Goal: Information Seeking & Learning: Learn about a topic

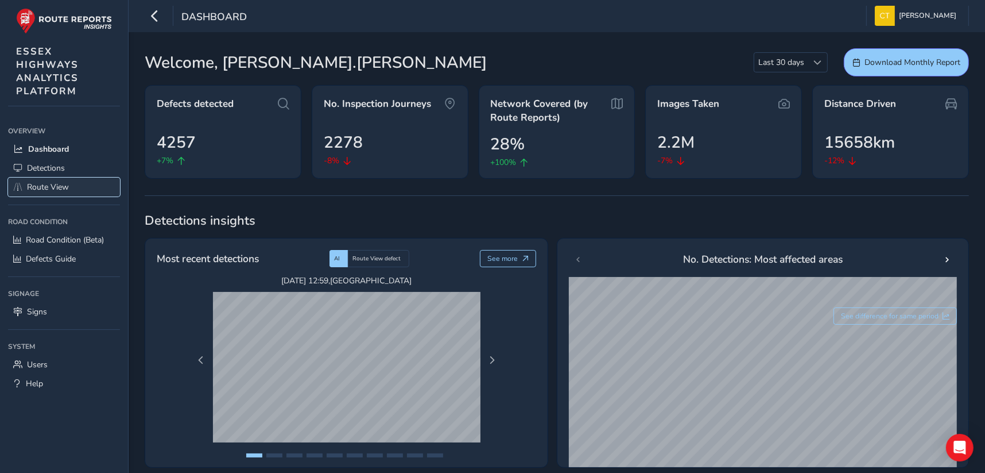
click at [34, 186] on span "Route View" at bounding box center [48, 186] width 42 height 11
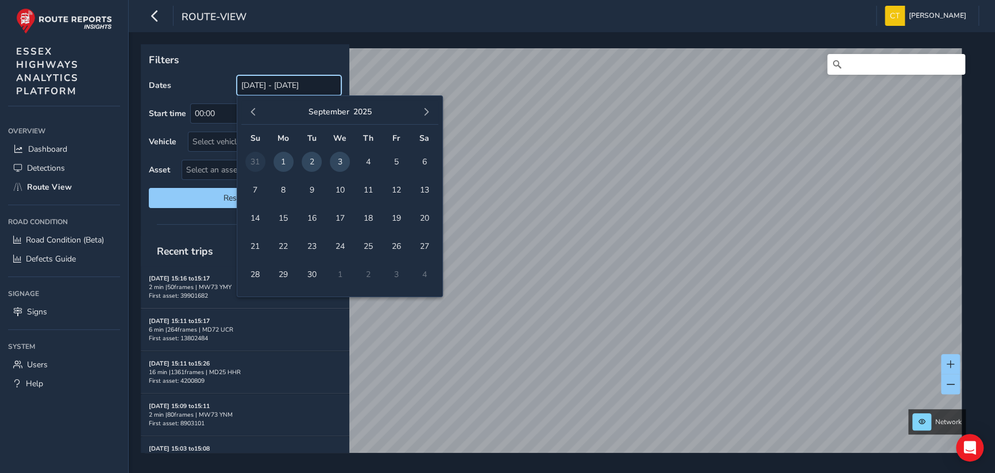
drag, startPoint x: 284, startPoint y: 85, endPoint x: 221, endPoint y: 84, distance: 63.2
click at [221, 84] on div "Dates [DATE] - [DATE]" at bounding box center [245, 85] width 192 height 20
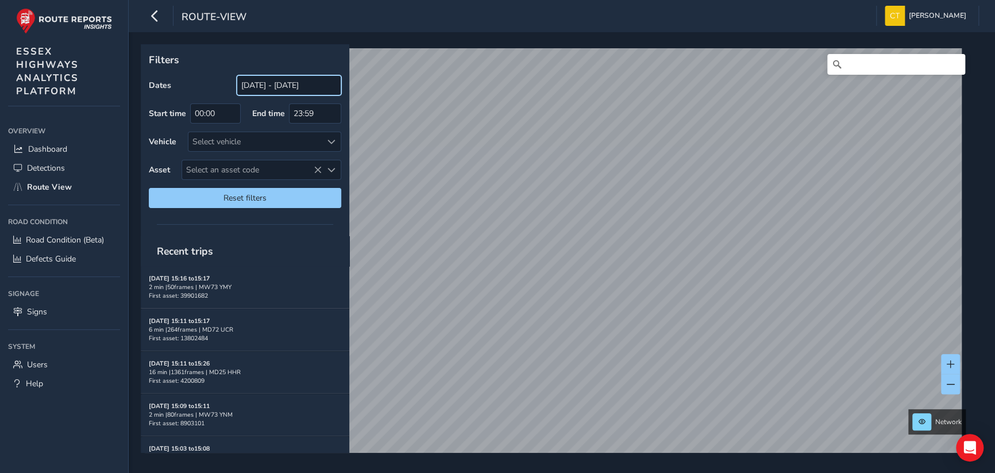
drag, startPoint x: 221, startPoint y: 84, endPoint x: 252, endPoint y: 88, distance: 31.2
click at [252, 88] on input "[DATE] - [DATE]" at bounding box center [289, 85] width 105 height 20
click at [256, 83] on input "[DATE] - [DATE]" at bounding box center [289, 85] width 105 height 20
drag, startPoint x: 336, startPoint y: 83, endPoint x: 185, endPoint y: 78, distance: 151.1
click at [185, 78] on div "Dates [DATE] - [DATE]" at bounding box center [245, 85] width 192 height 20
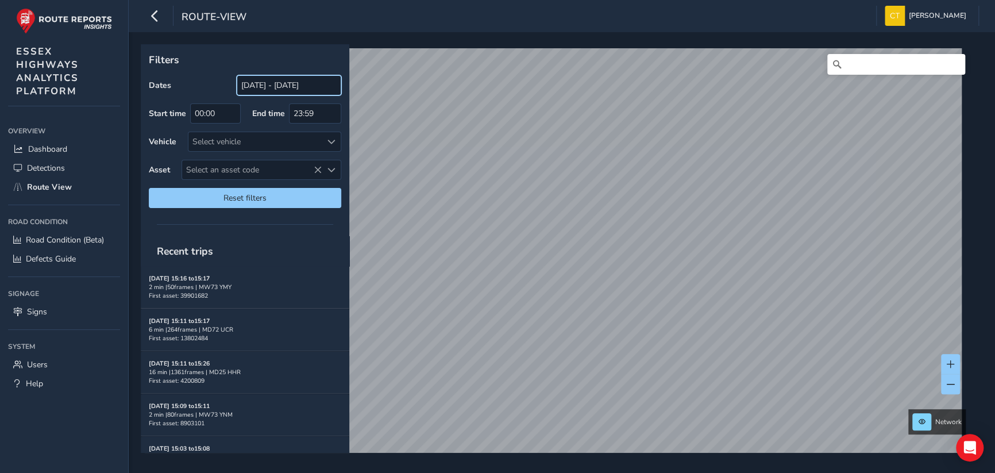
drag, startPoint x: 185, startPoint y: 78, endPoint x: 257, endPoint y: 84, distance: 72.1
click at [257, 84] on input "[DATE] - [DATE]" at bounding box center [289, 85] width 105 height 20
click at [208, 89] on div "Dates [DATE] - [DATE]" at bounding box center [245, 85] width 192 height 20
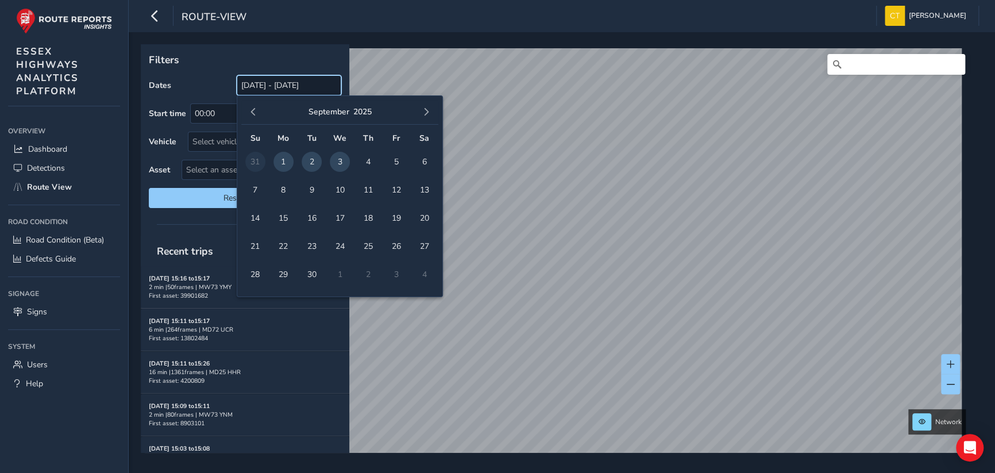
click at [273, 90] on input "[DATE] - [DATE]" at bounding box center [289, 85] width 105 height 20
click at [254, 112] on span "button" at bounding box center [253, 112] width 8 height 8
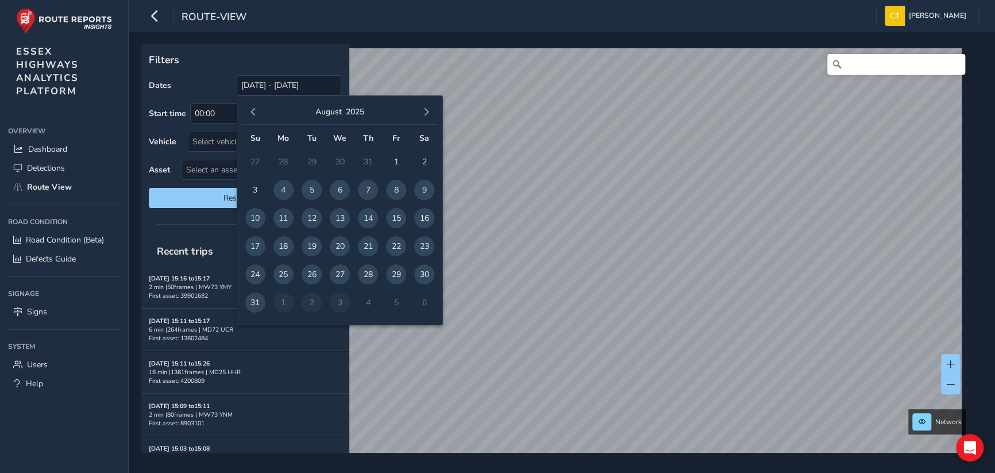
click at [254, 112] on span "button" at bounding box center [253, 112] width 8 height 8
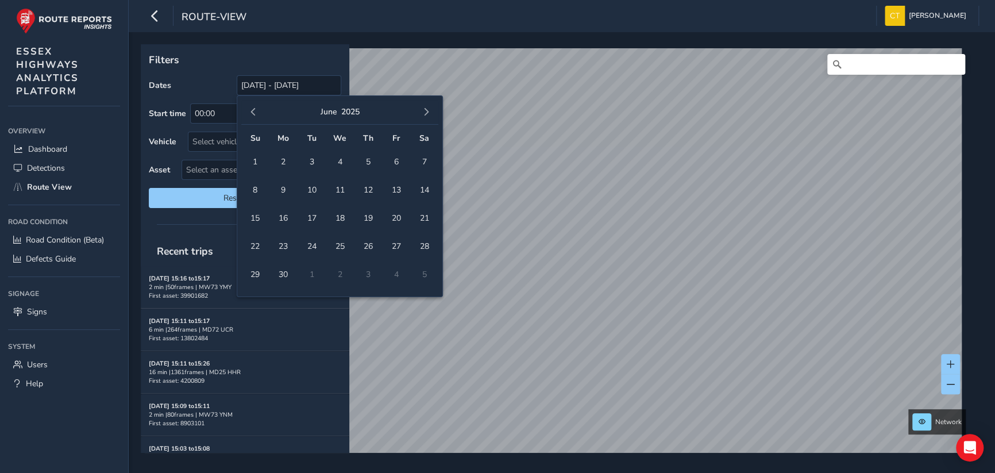
click at [254, 112] on span "button" at bounding box center [253, 112] width 8 height 8
click at [253, 113] on span "button" at bounding box center [253, 112] width 8 height 8
click at [341, 159] on span "1" at bounding box center [340, 162] width 20 height 20
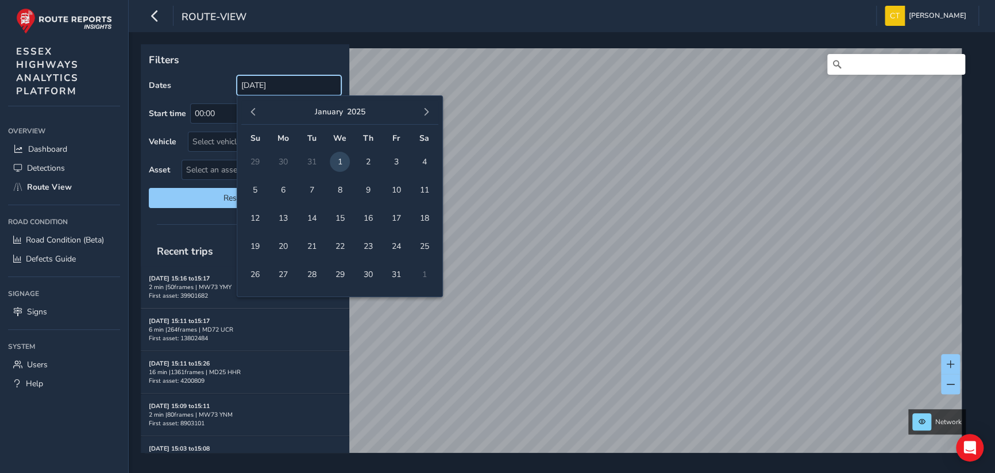
click at [303, 86] on input "[DATE]" at bounding box center [289, 85] width 105 height 20
click at [427, 110] on span "button" at bounding box center [426, 112] width 8 height 8
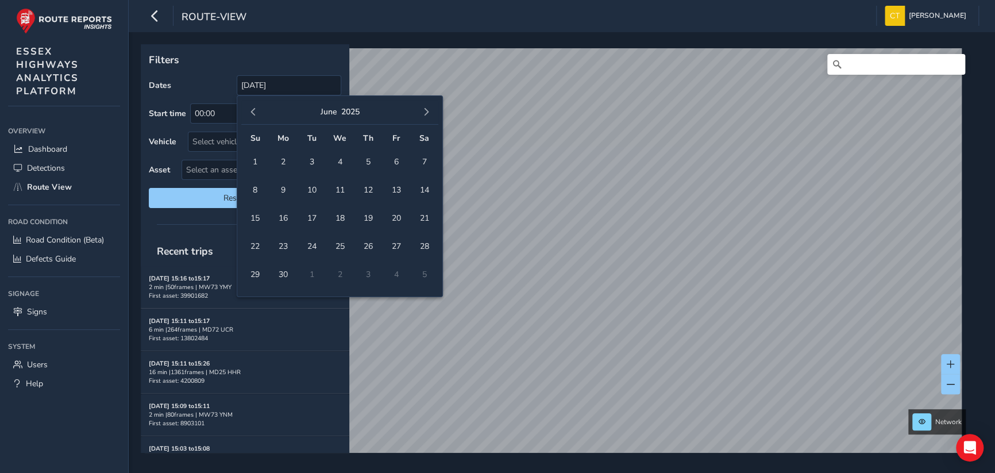
click at [427, 110] on span "button" at bounding box center [426, 112] width 8 height 8
click at [426, 111] on span "button" at bounding box center [426, 112] width 8 height 8
click at [283, 159] on span "1" at bounding box center [283, 162] width 20 height 20
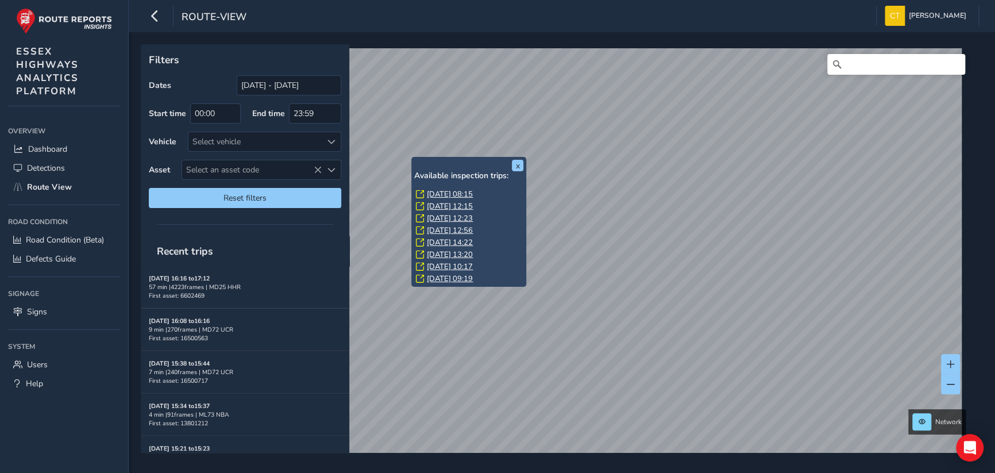
click at [464, 172] on h6 "Available inspection trips:" at bounding box center [468, 176] width 109 height 10
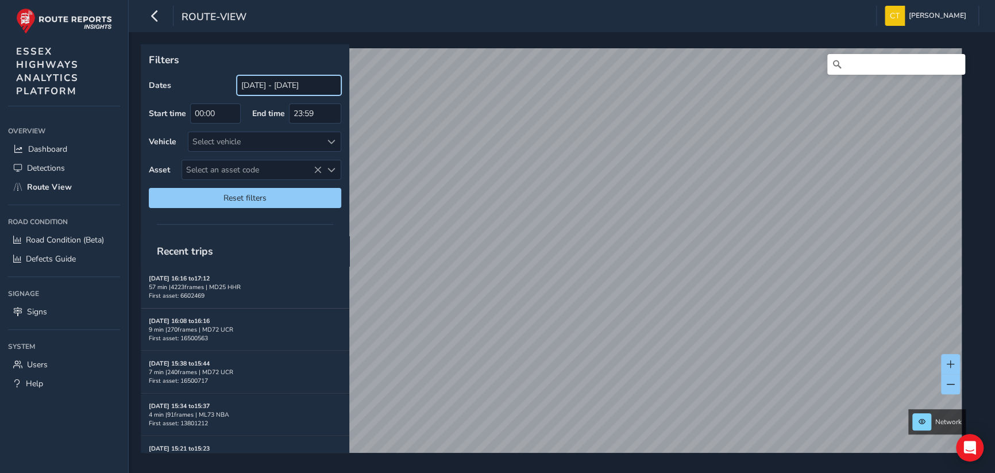
click at [288, 84] on input "[DATE] - [DATE]" at bounding box center [289, 85] width 105 height 20
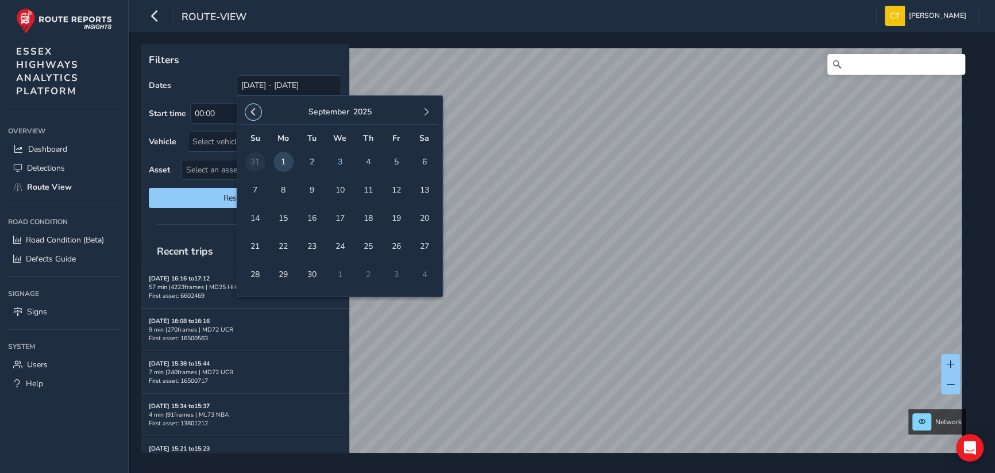
click at [253, 109] on span "button" at bounding box center [253, 112] width 8 height 8
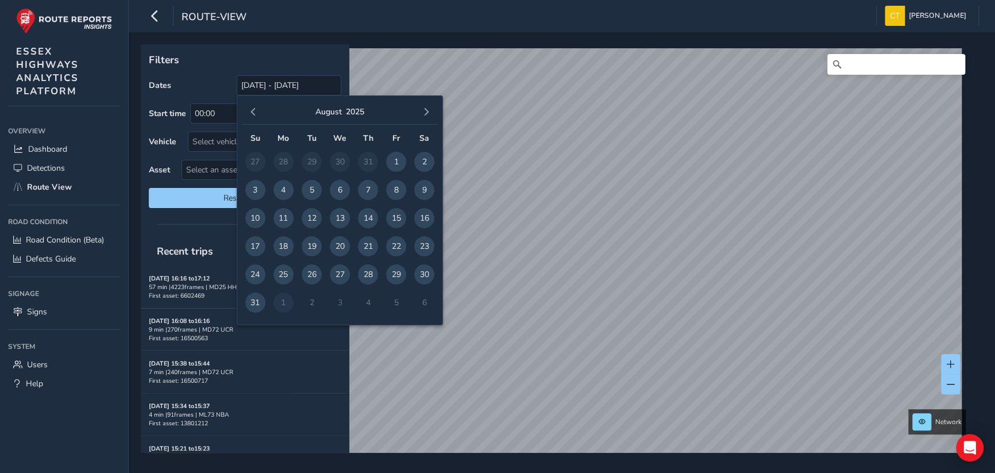
click at [253, 109] on span "button" at bounding box center [253, 112] width 8 height 8
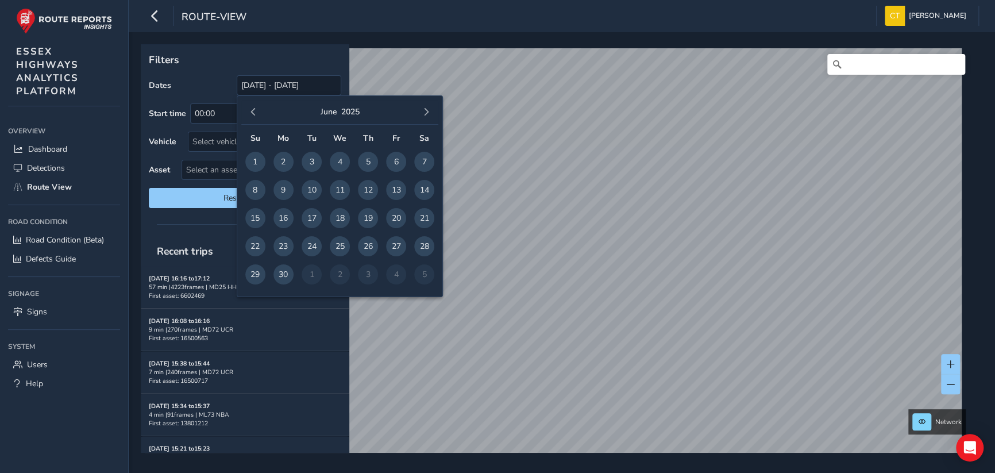
click at [253, 109] on span "button" at bounding box center [253, 112] width 8 height 8
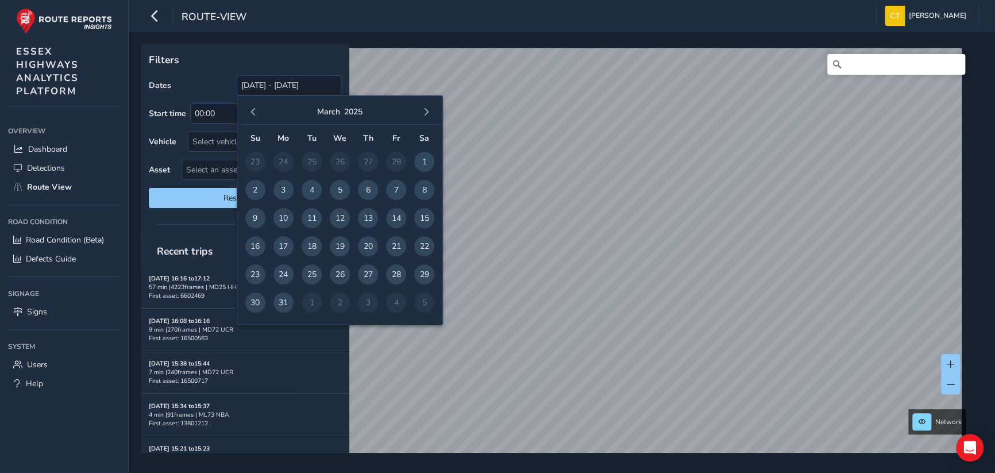
click at [253, 109] on span "button" at bounding box center [253, 112] width 8 height 8
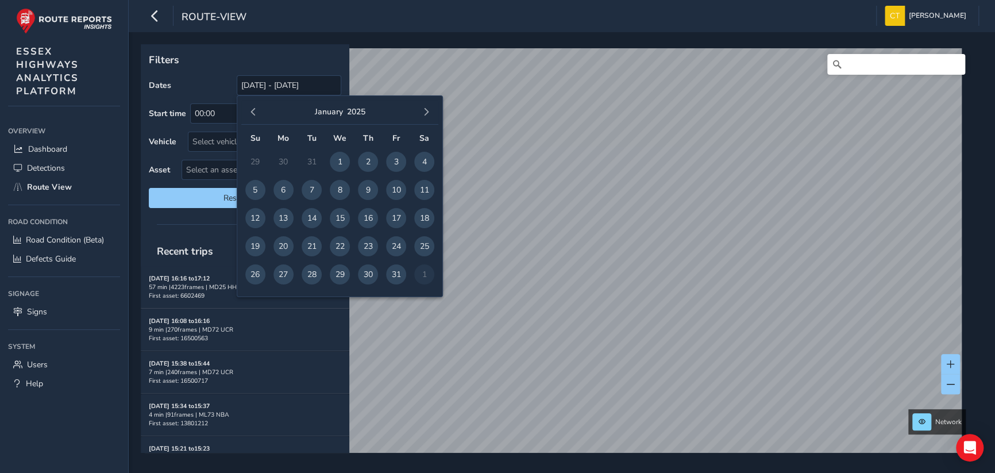
click at [253, 109] on span "button" at bounding box center [253, 112] width 8 height 8
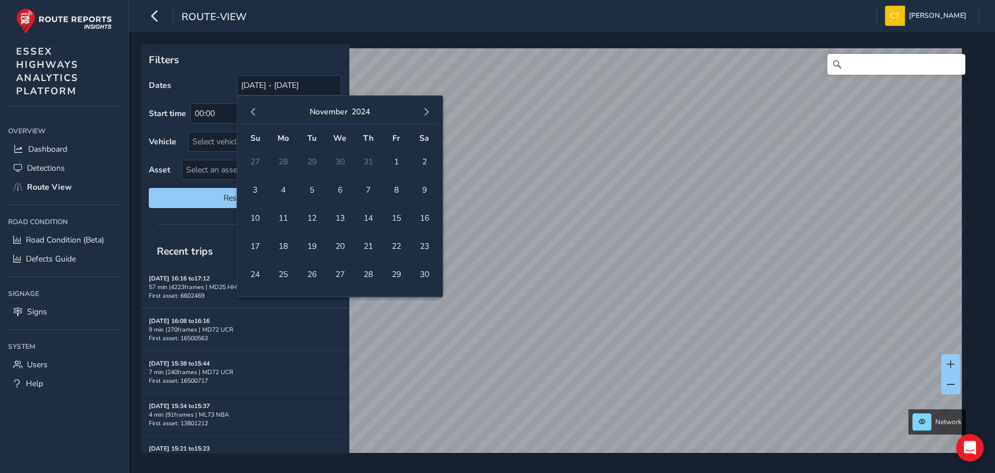
click at [253, 109] on span "button" at bounding box center [253, 112] width 8 height 8
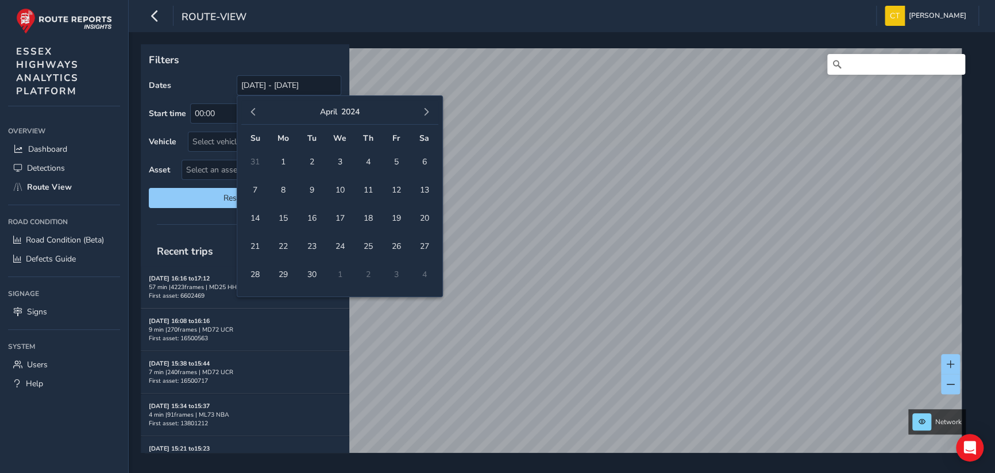
click at [253, 109] on span "button" at bounding box center [253, 112] width 8 height 8
click at [343, 158] on span "1" at bounding box center [340, 162] width 20 height 20
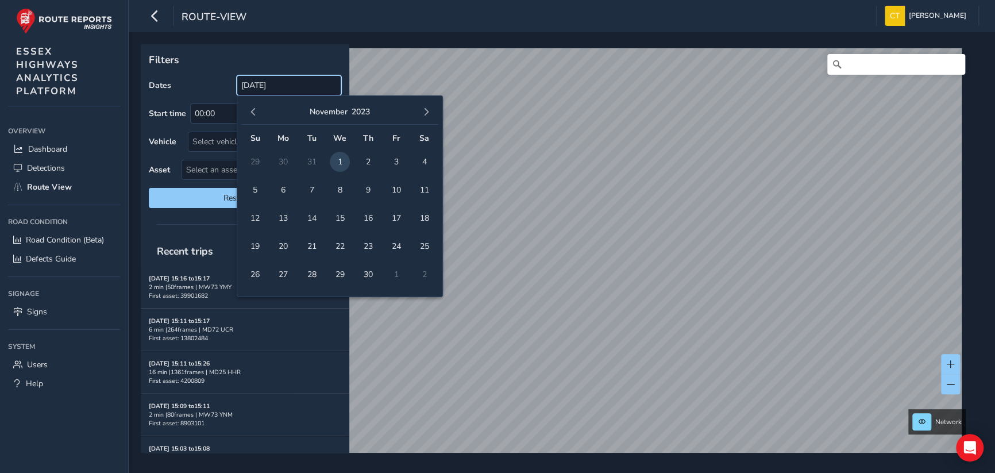
click at [315, 87] on input "[DATE]" at bounding box center [289, 85] width 105 height 20
click at [423, 111] on span "button" at bounding box center [426, 112] width 8 height 8
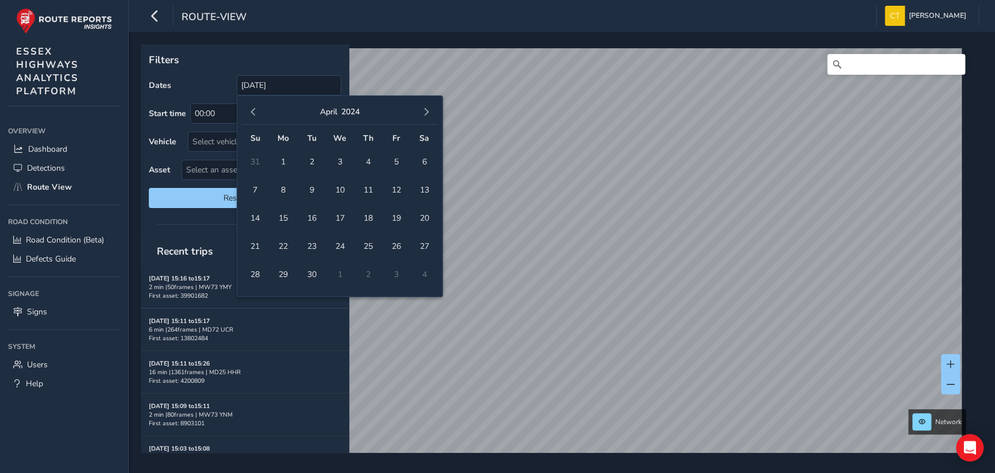
click at [423, 111] on span "button" at bounding box center [426, 112] width 8 height 8
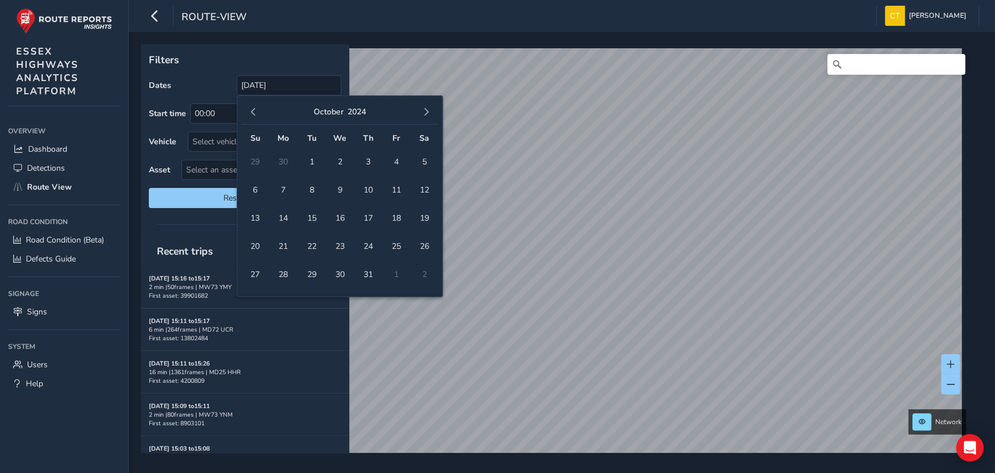
click at [423, 111] on span "button" at bounding box center [426, 112] width 8 height 8
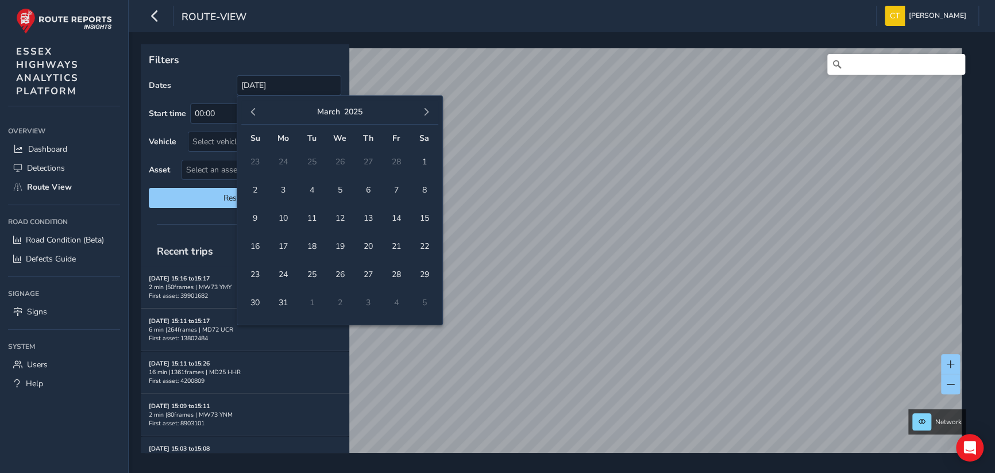
click at [423, 111] on span "button" at bounding box center [426, 112] width 8 height 8
click at [370, 273] on span "28" at bounding box center [368, 274] width 20 height 20
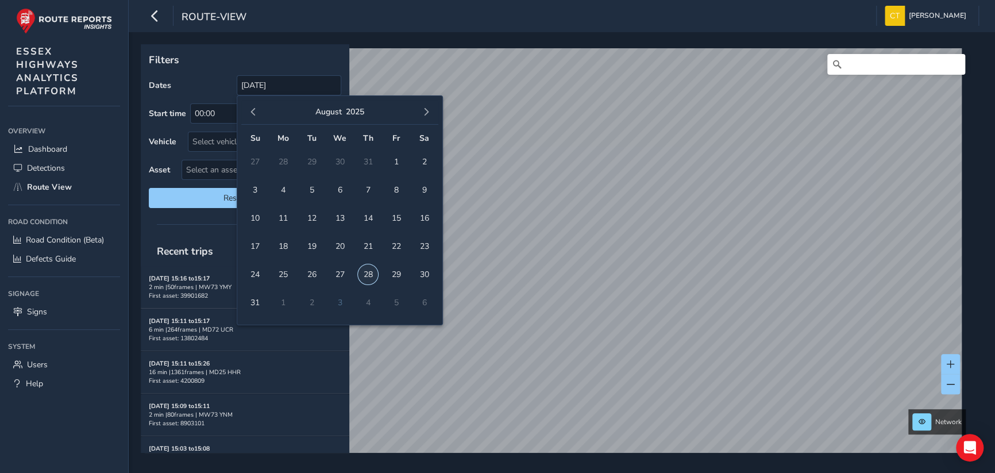
type input "[DATE] - [DATE]"
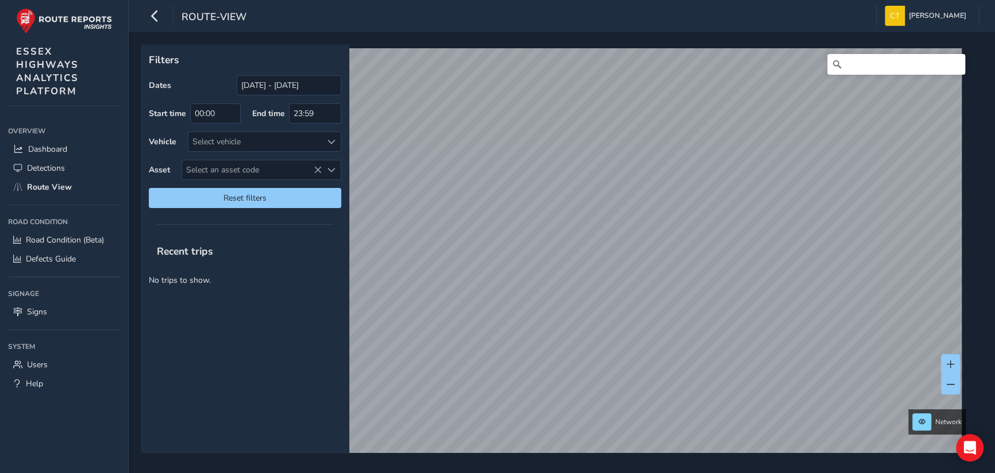
click at [266, 242] on div "Recent trips" at bounding box center [245, 251] width 208 height 30
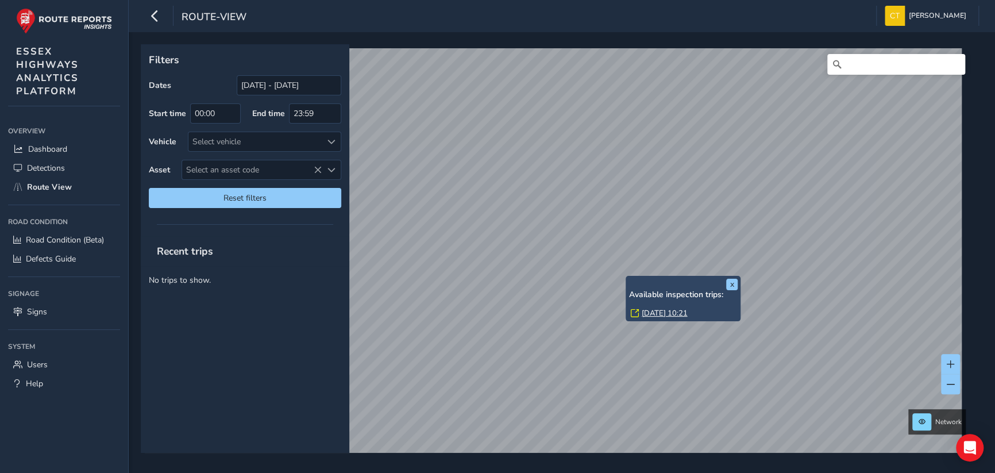
click at [664, 311] on link "[DATE] 10:21" at bounding box center [664, 313] width 46 height 10
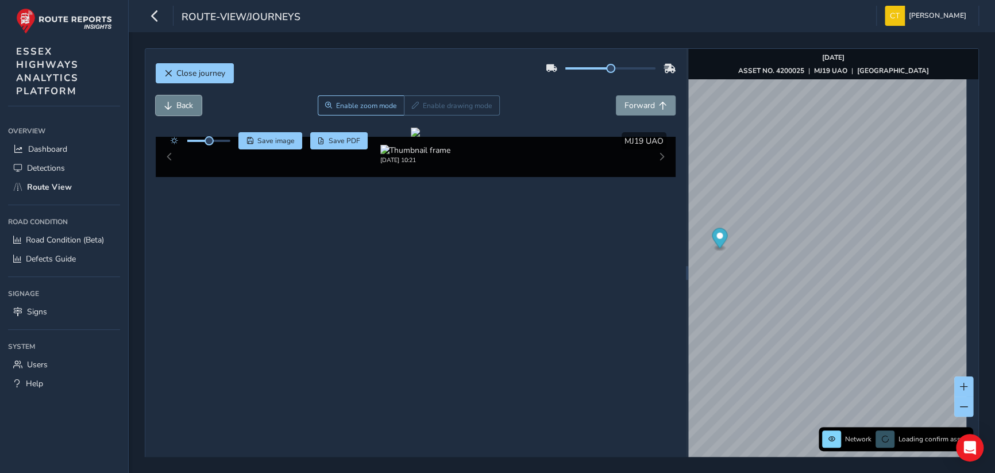
click at [178, 104] on span "Back" at bounding box center [184, 105] width 17 height 11
click at [178, 105] on span "Back" at bounding box center [184, 105] width 17 height 11
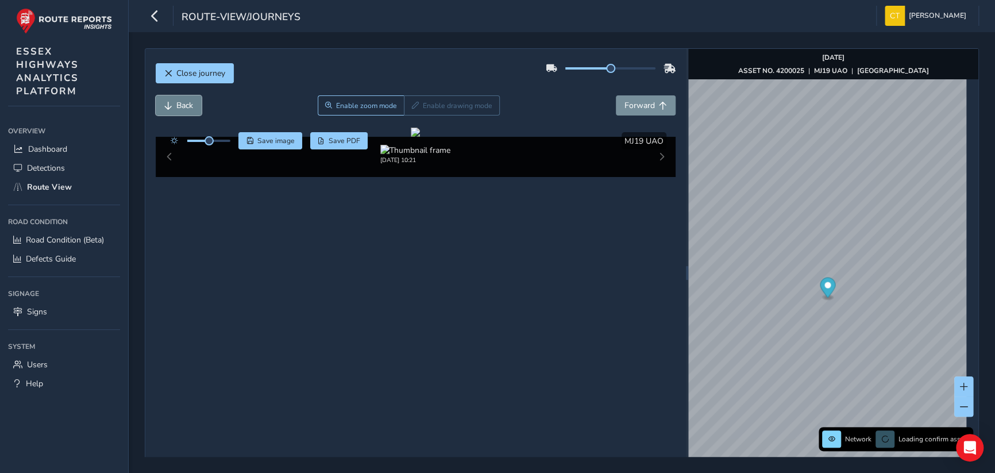
click at [178, 105] on span "Back" at bounding box center [184, 105] width 17 height 11
click at [633, 100] on span "Forward" at bounding box center [639, 105] width 30 height 11
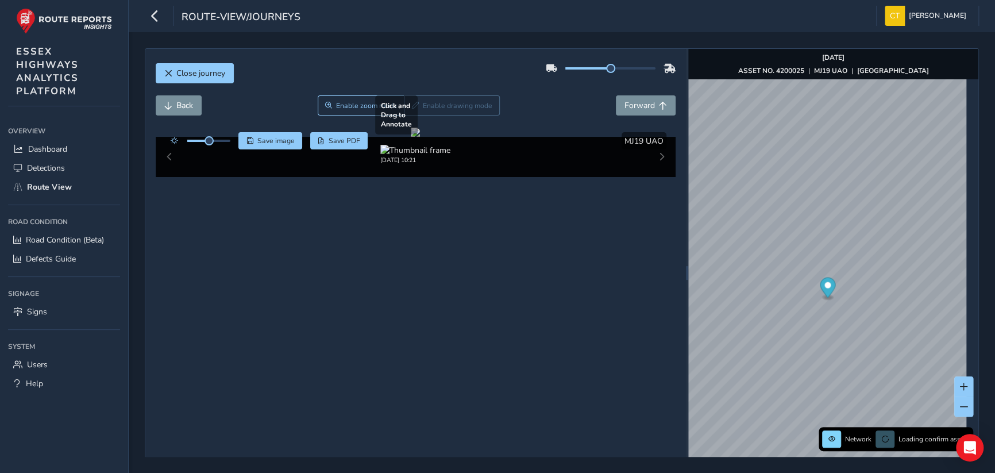
drag, startPoint x: 283, startPoint y: 208, endPoint x: 432, endPoint y: 194, distance: 150.0
click at [420, 137] on div at bounding box center [415, 131] width 9 height 9
click at [191, 105] on span "Back" at bounding box center [184, 105] width 17 height 11
drag, startPoint x: 207, startPoint y: 143, endPoint x: 225, endPoint y: 144, distance: 17.8
click at [225, 144] on span at bounding box center [225, 140] width 9 height 9
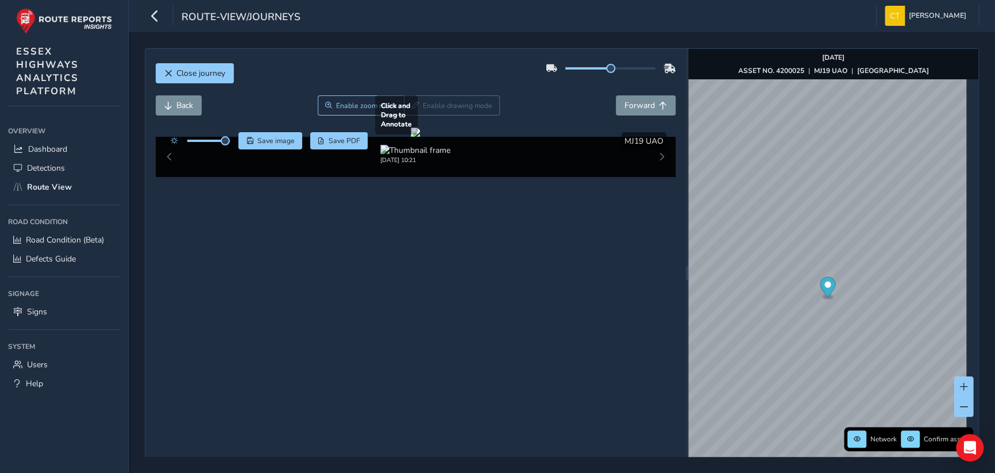
drag, startPoint x: 324, startPoint y: 246, endPoint x: 365, endPoint y: 248, distance: 40.3
click at [411, 137] on div at bounding box center [415, 131] width 9 height 9
drag, startPoint x: 325, startPoint y: 229, endPoint x: 305, endPoint y: 224, distance: 20.8
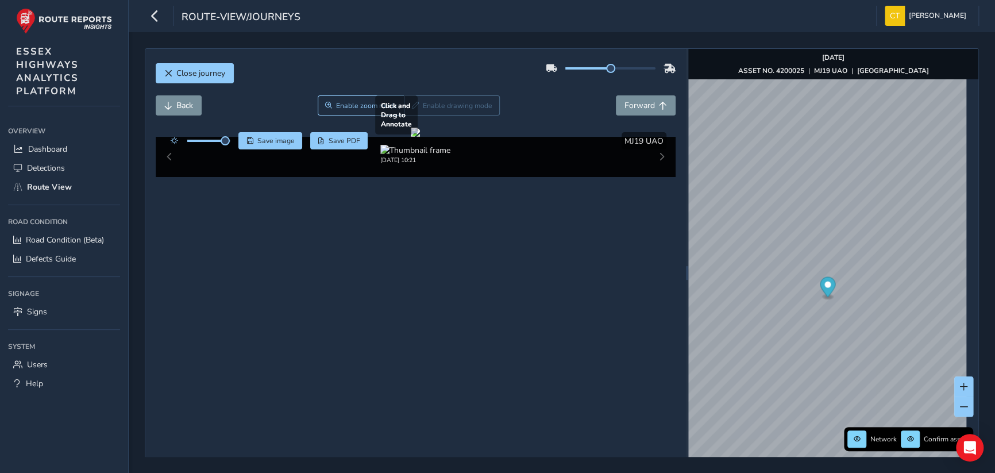
click at [411, 137] on div at bounding box center [415, 131] width 9 height 9
click at [367, 110] on span "Enable zoom mode" at bounding box center [366, 105] width 61 height 9
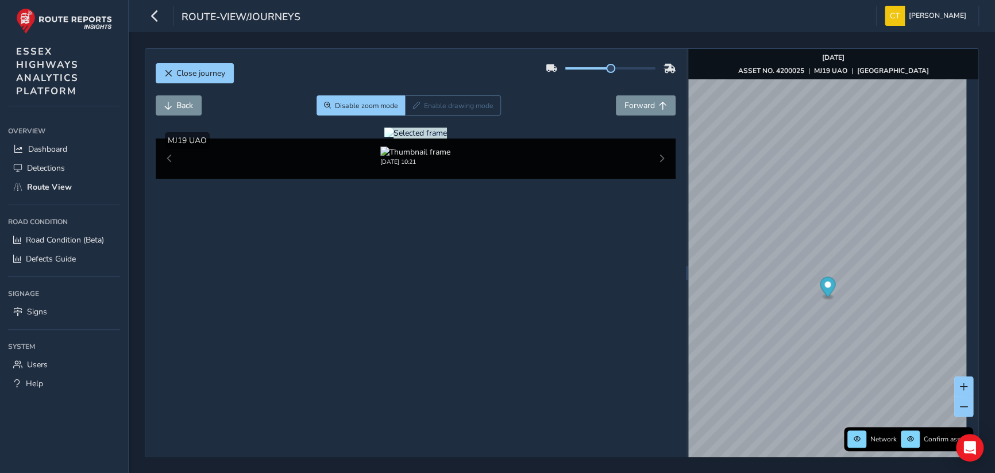
click at [384, 138] on div at bounding box center [415, 132] width 63 height 11
